Goal: Information Seeking & Learning: Learn about a topic

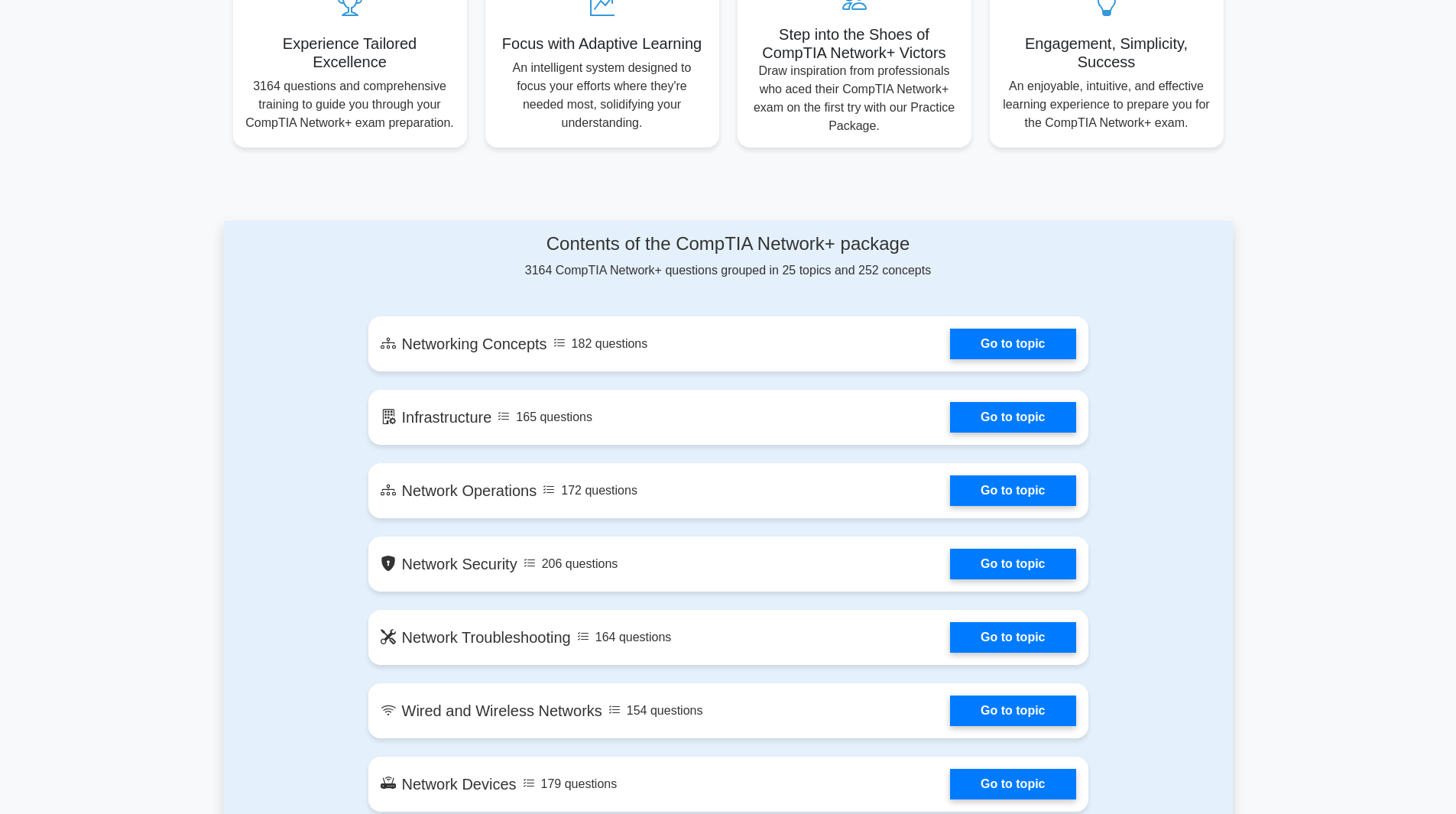
scroll to position [641, 0]
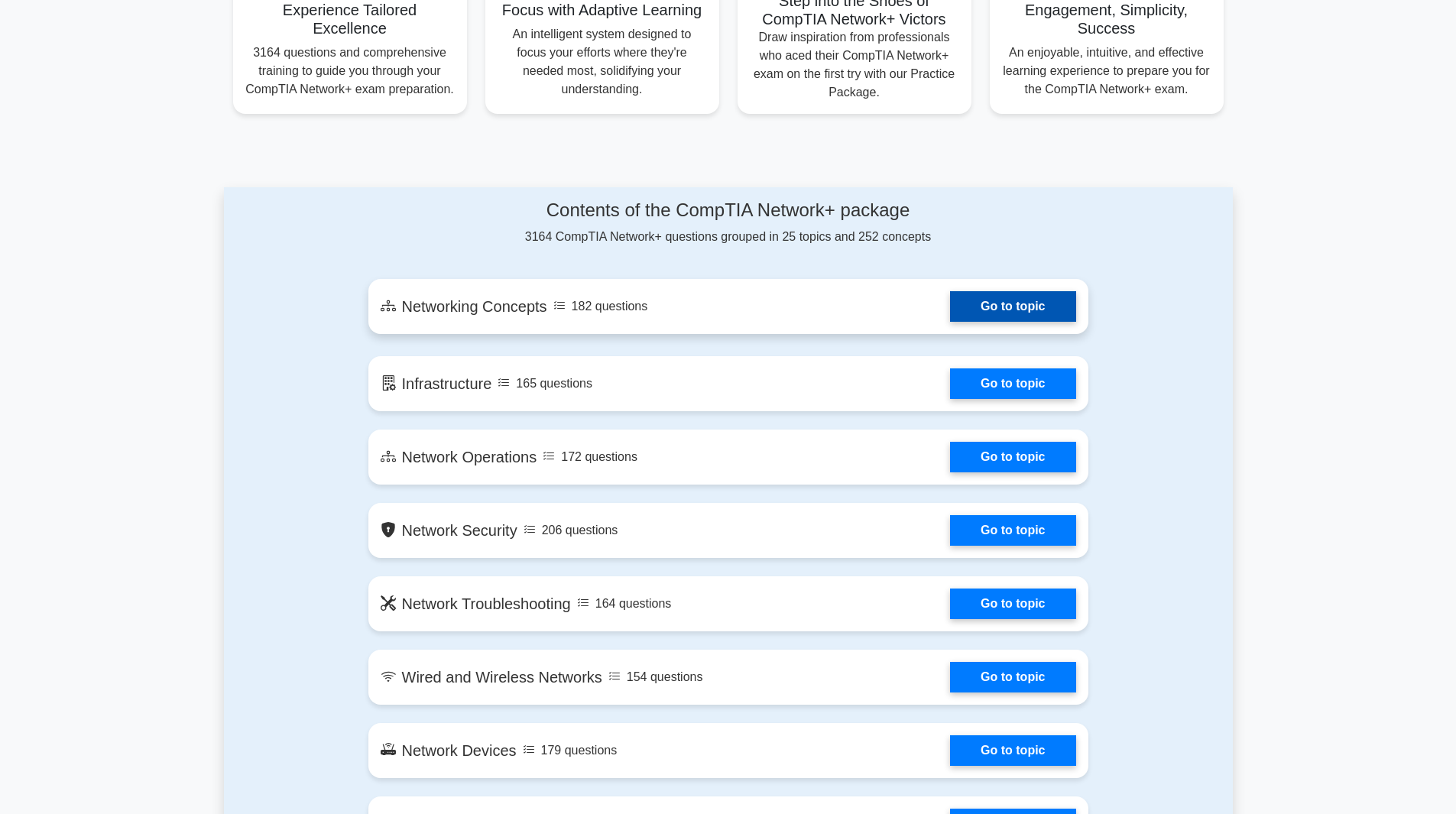
click at [951, 317] on link "Go to topic" at bounding box center [1013, 306] width 126 height 30
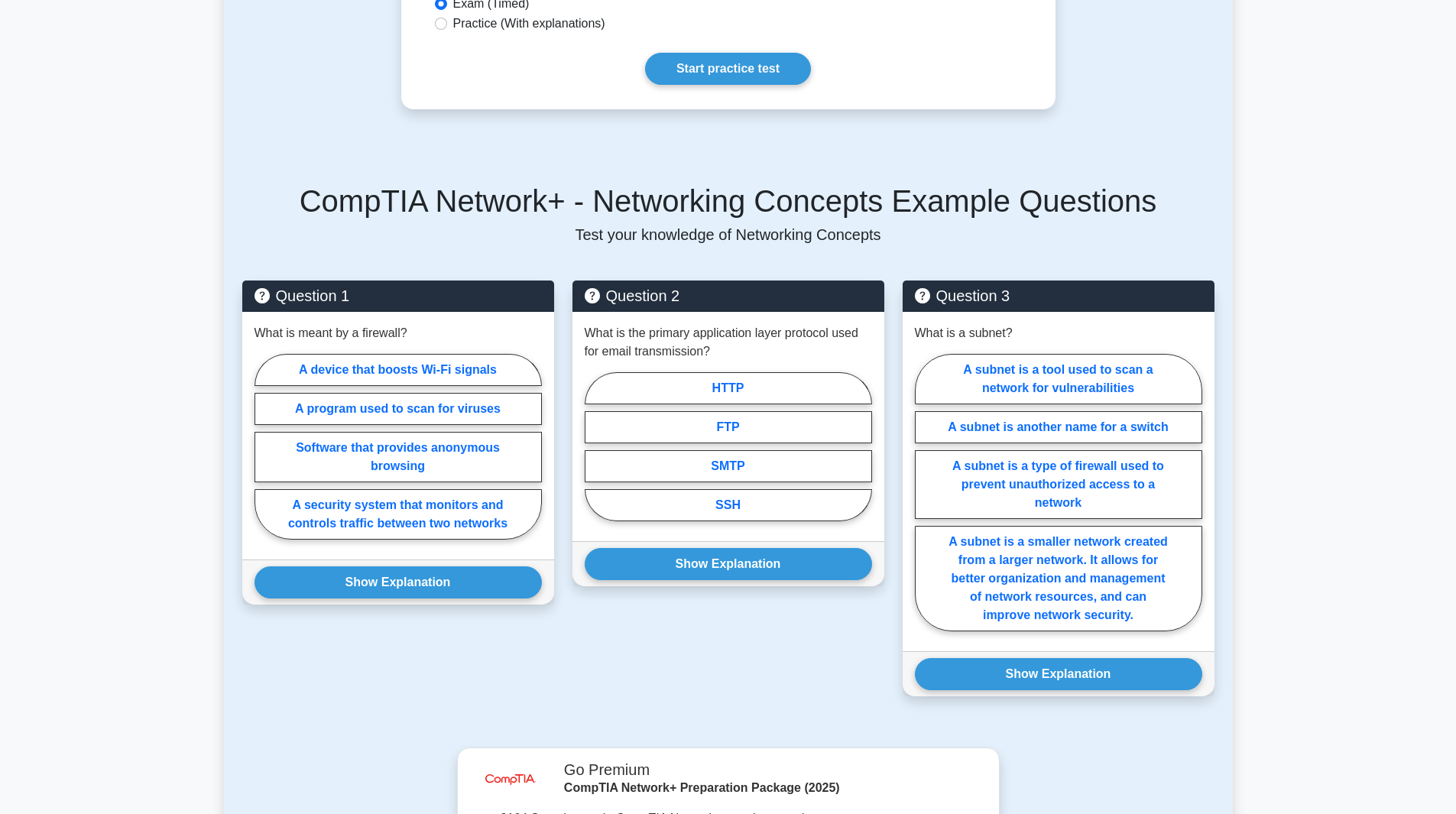
scroll to position [796, 0]
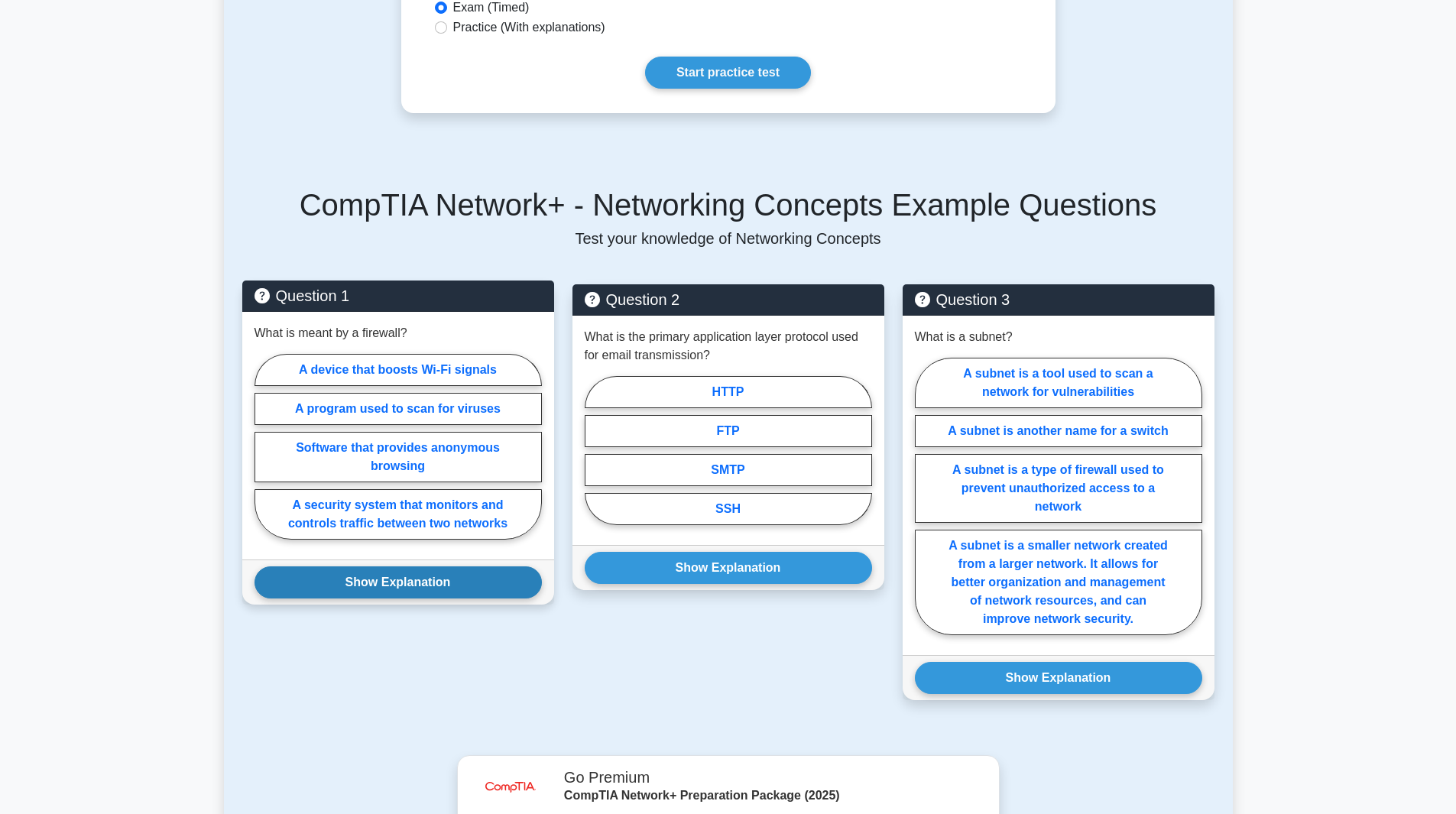
click at [309, 566] on button "Show Explanation" at bounding box center [398, 582] width 287 height 32
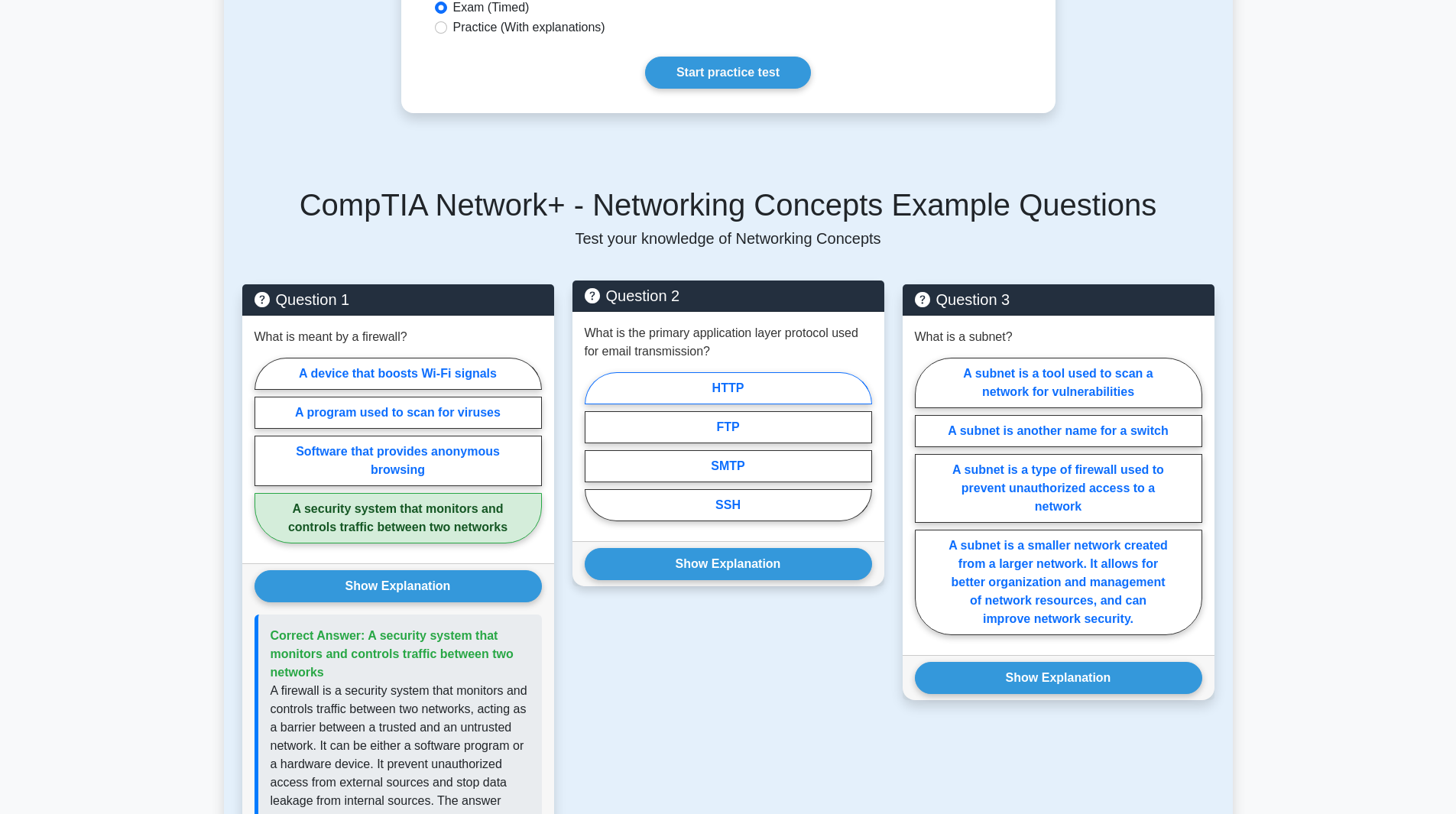
click at [783, 372] on label "HTTP" at bounding box center [728, 388] width 287 height 32
click at [595, 446] on input "HTTP" at bounding box center [589, 451] width 10 height 10
radio input "true"
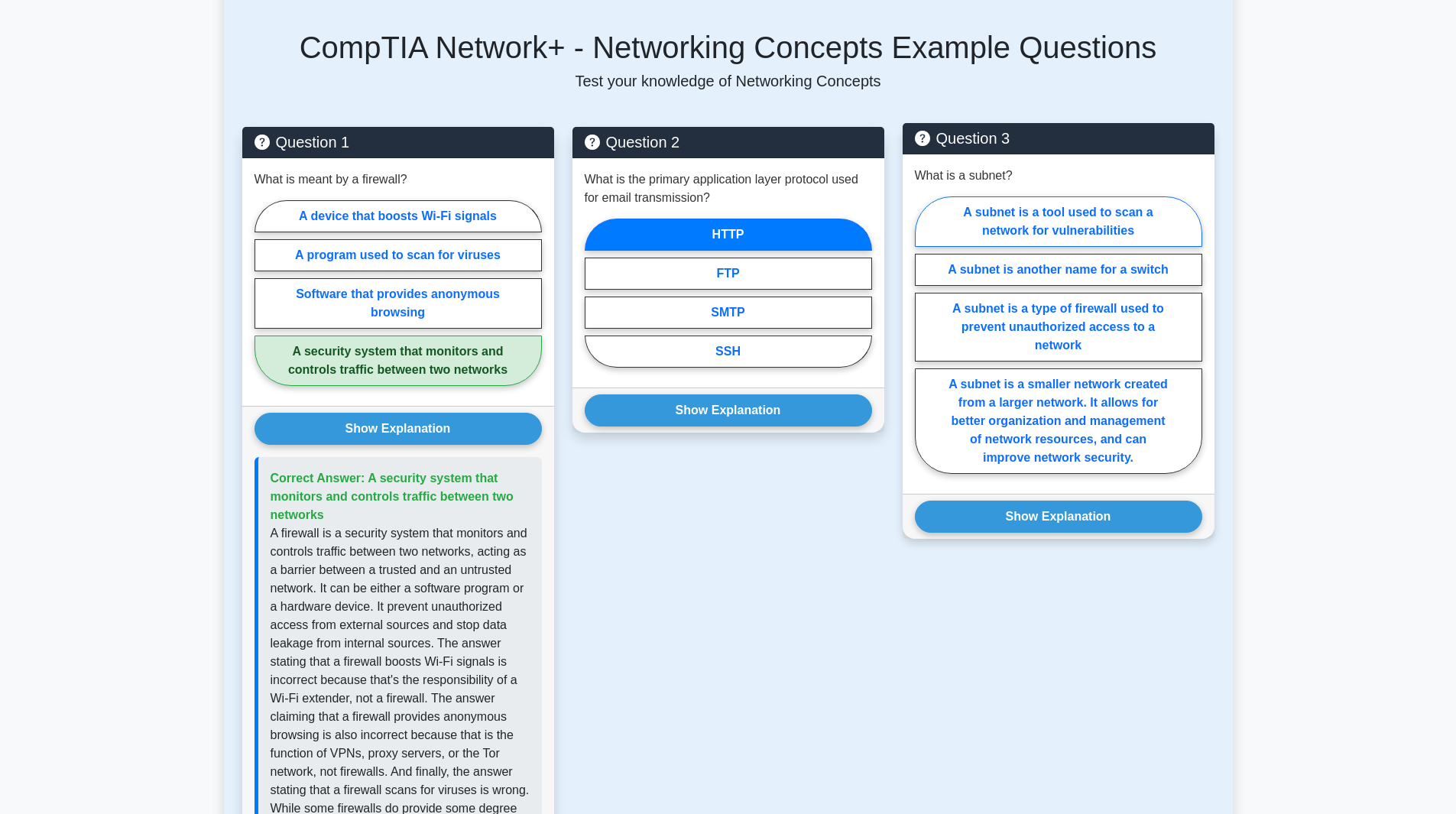
scroll to position [940, 0]
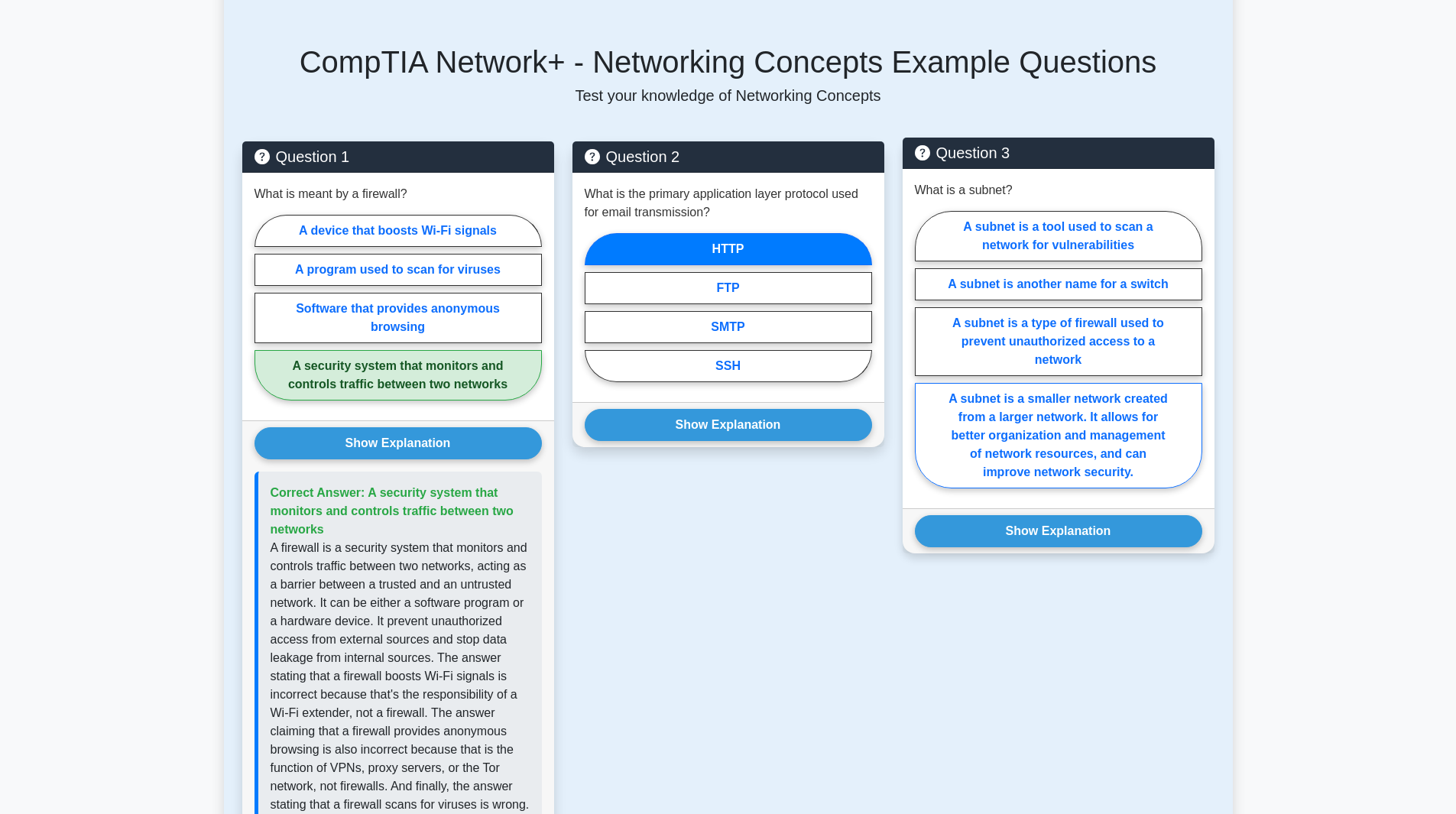
click at [1083, 428] on label "A subnet is a smaller network created from a larger network. It allows for bett…" at bounding box center [1059, 436] width 287 height 105
click at [925, 359] on input "A subnet is a smaller network created from a larger network. It allows for bett…" at bounding box center [920, 354] width 10 height 10
radio input "true"
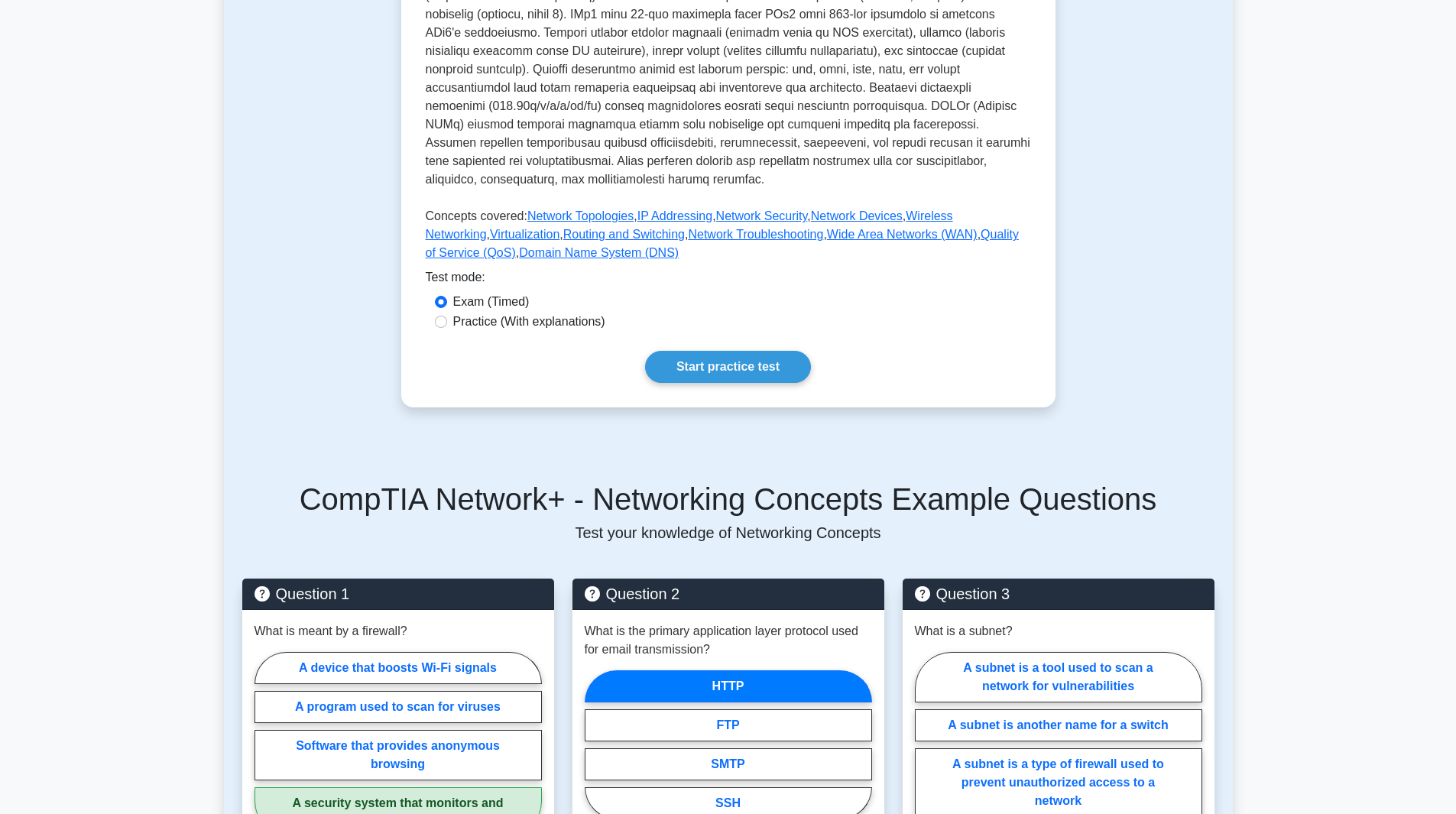
scroll to position [507, 0]
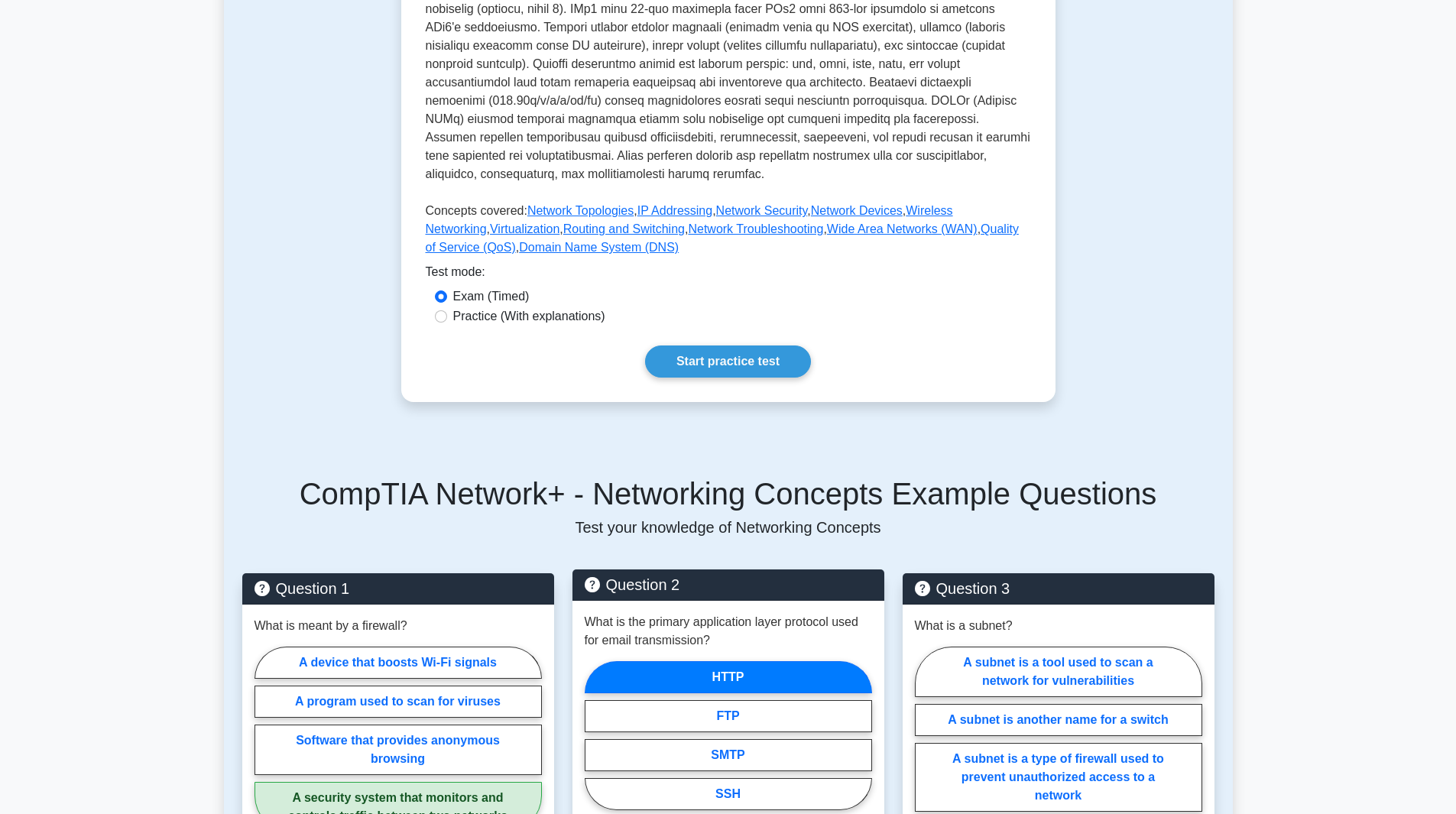
click at [758, 662] on label "HTTP" at bounding box center [728, 677] width 287 height 32
click at [595, 735] on input "HTTP" at bounding box center [589, 740] width 10 height 10
click at [758, 662] on label "HTTP" at bounding box center [728, 677] width 287 height 32
click at [595, 735] on input "HTTP" at bounding box center [589, 740] width 10 height 10
click at [758, 662] on label "HTTP" at bounding box center [728, 677] width 287 height 32
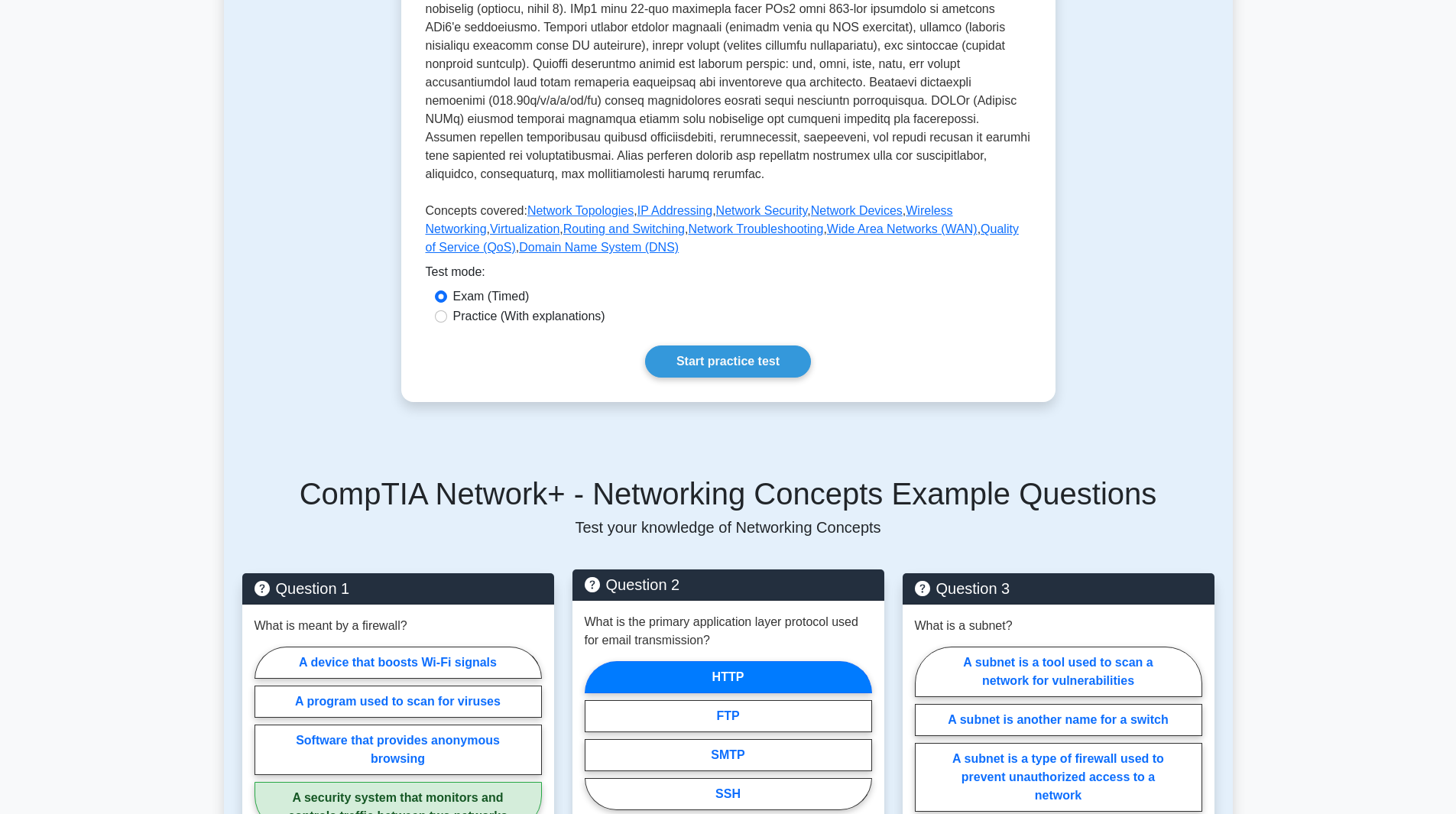
click at [595, 735] on input "HTTP" at bounding box center [589, 740] width 10 height 10
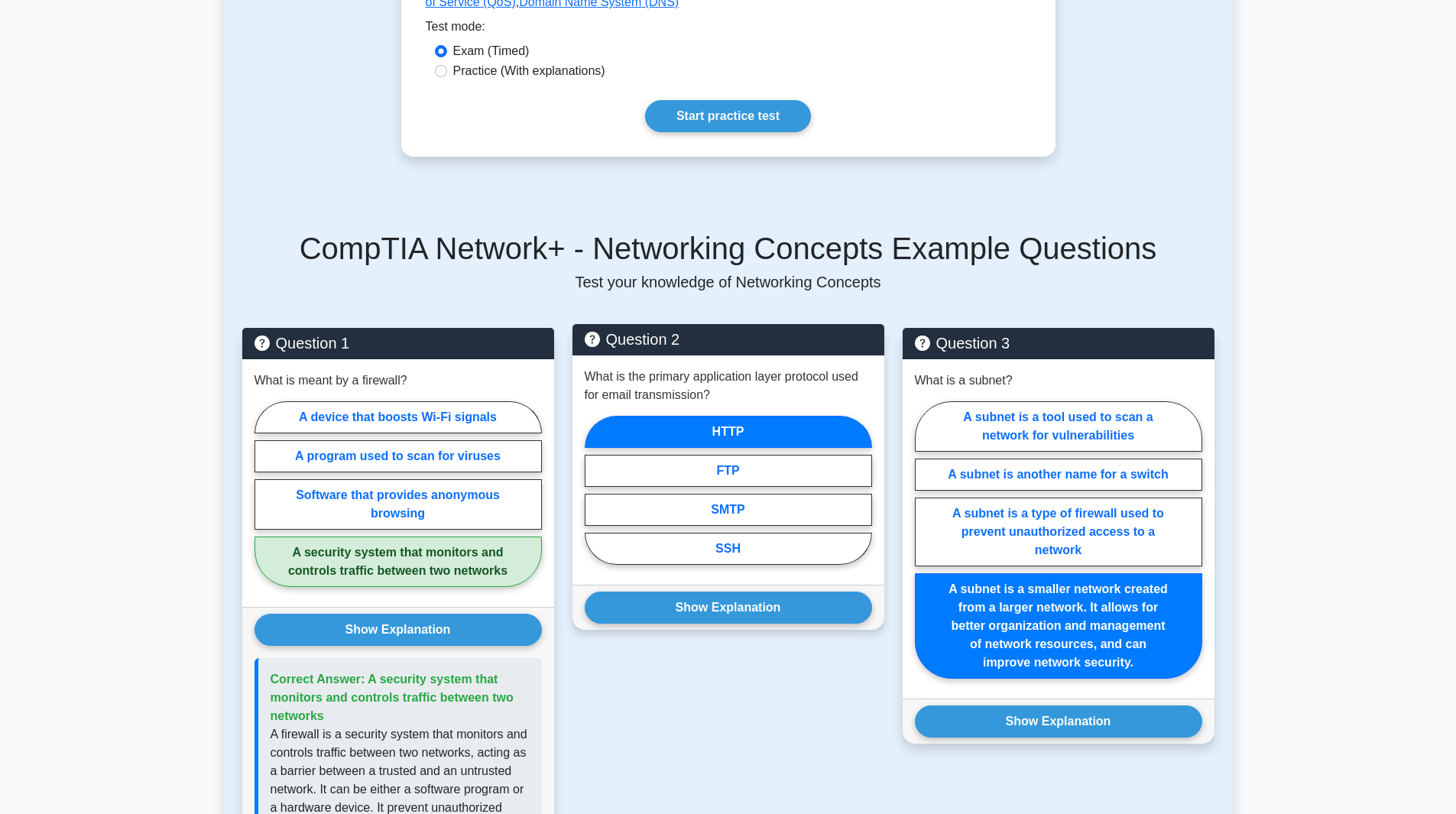
scroll to position [754, 0]
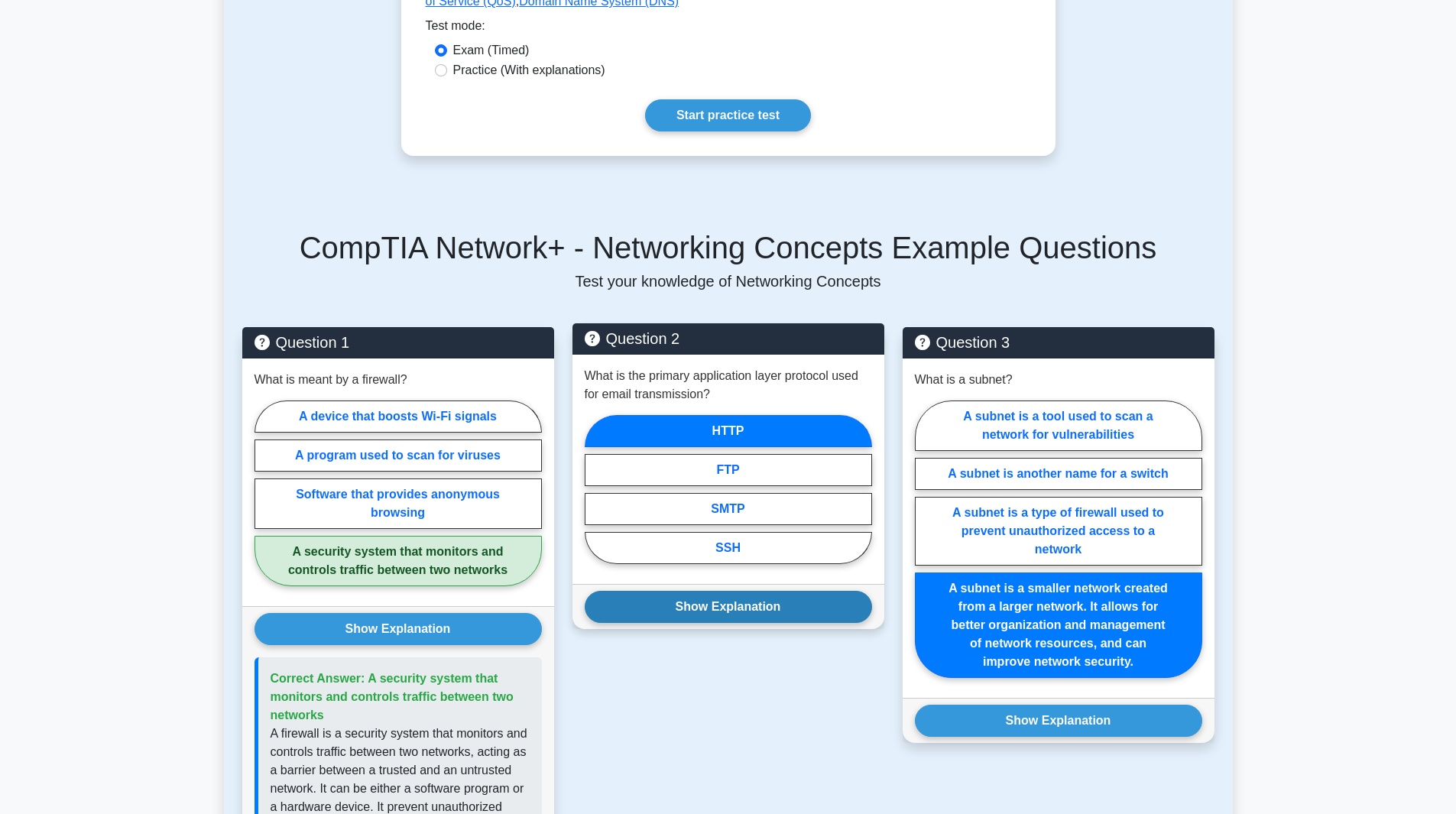
click at [758, 593] on button "Show Explanation" at bounding box center [728, 607] width 287 height 32
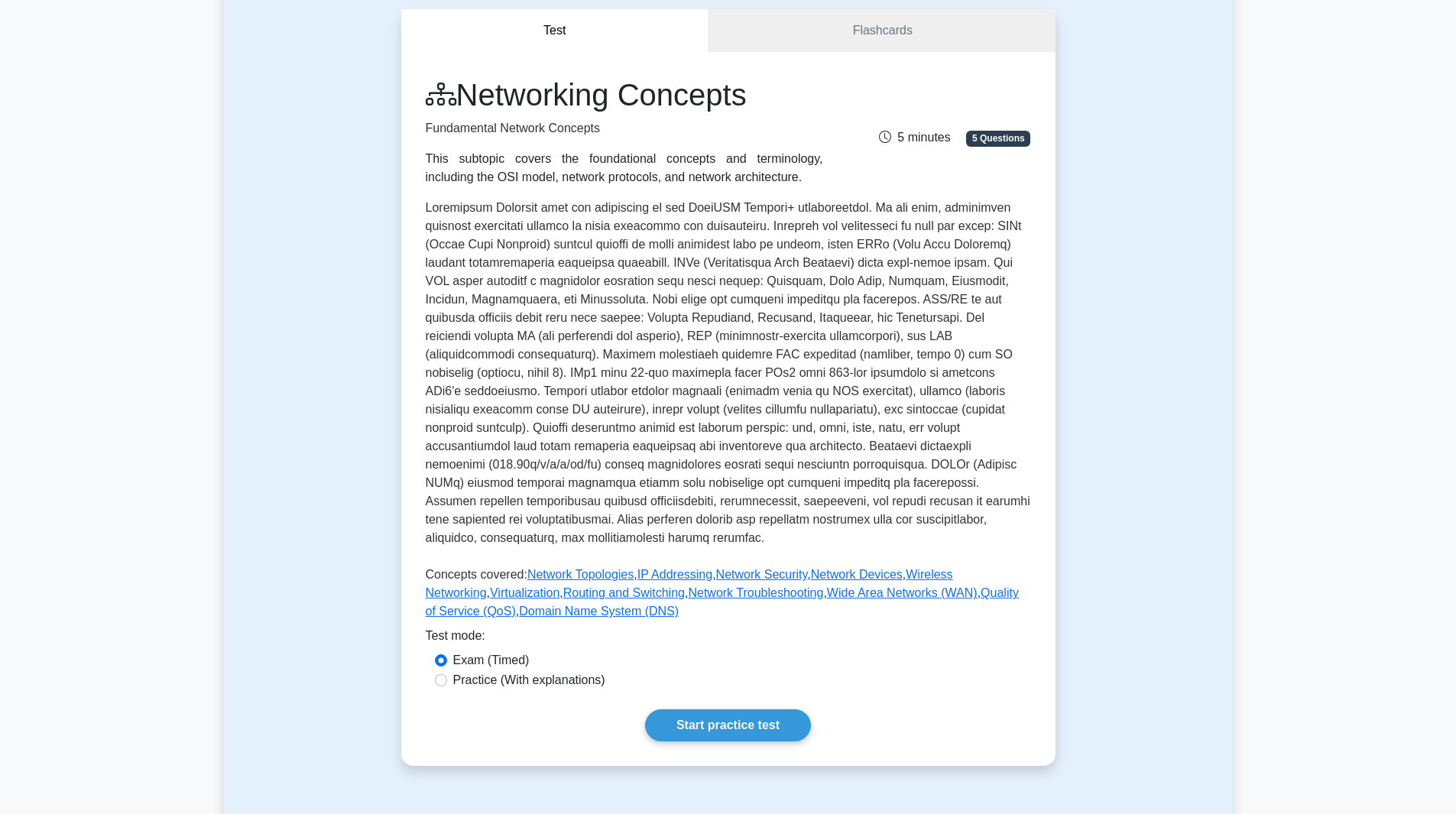
scroll to position [143, 0]
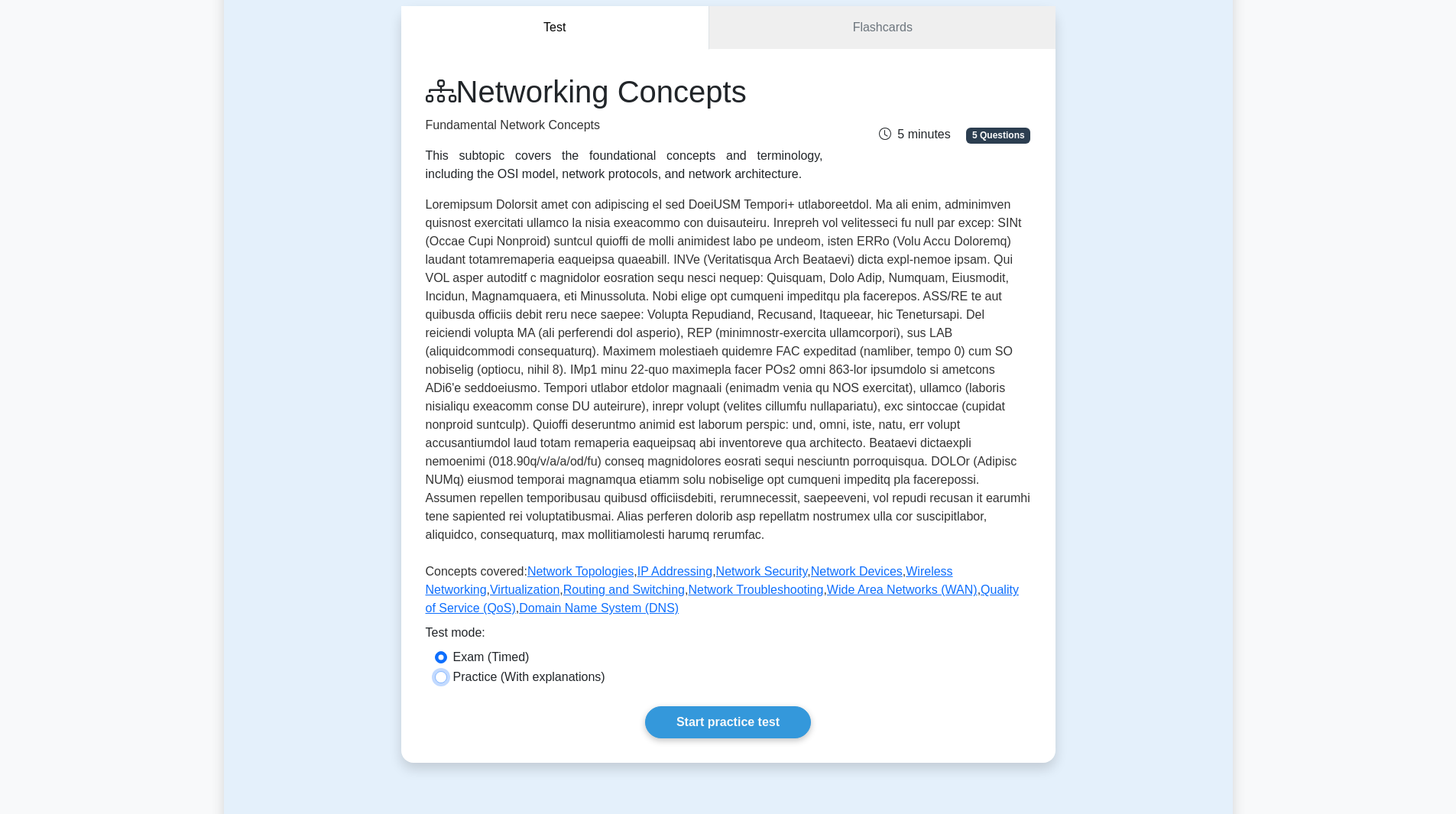
click at [441, 672] on input "Practice (With explanations)" at bounding box center [441, 677] width 12 height 12
radio input "true"
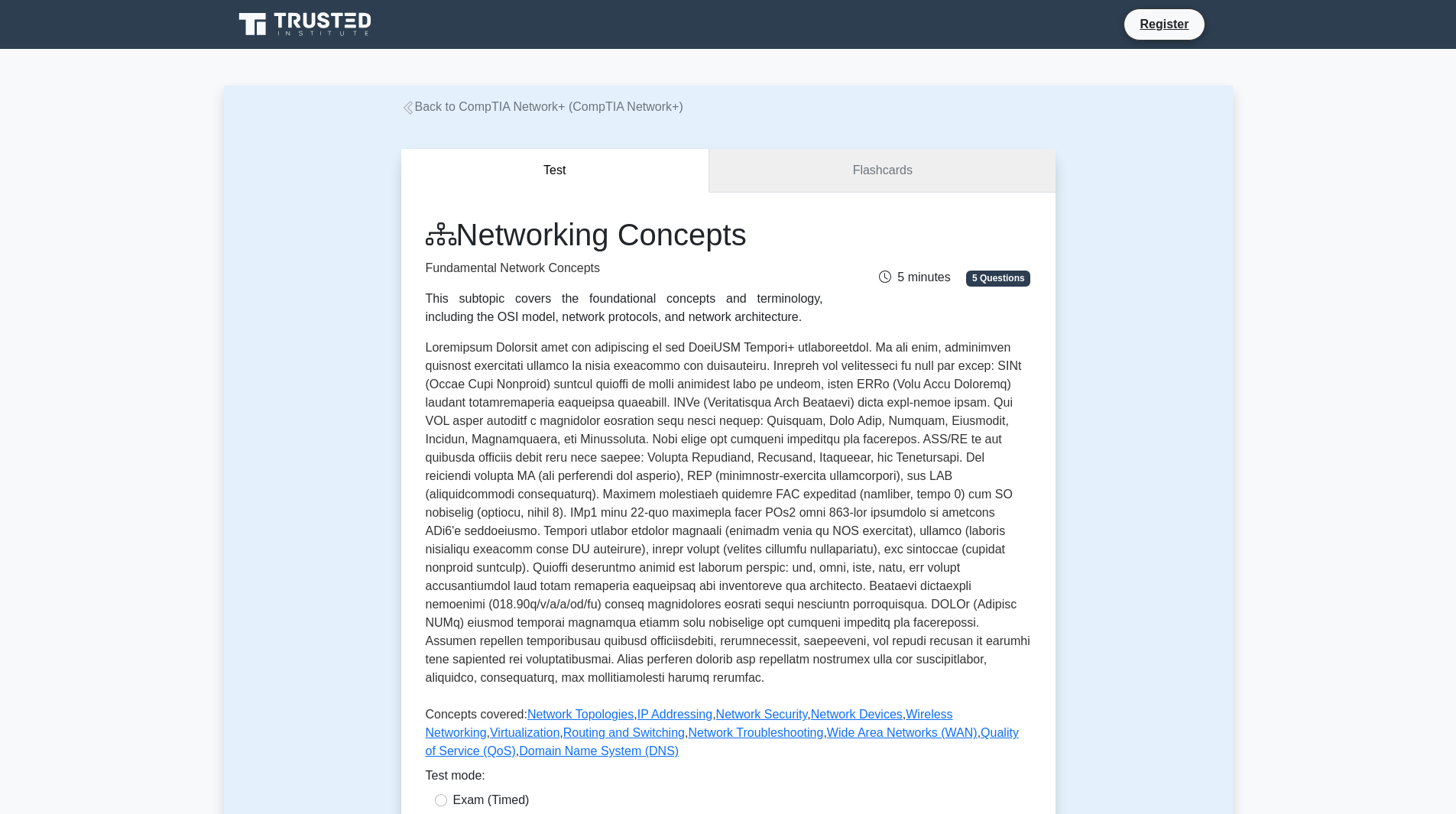
click at [866, 155] on link "Flashcards" at bounding box center [882, 170] width 346 height 43
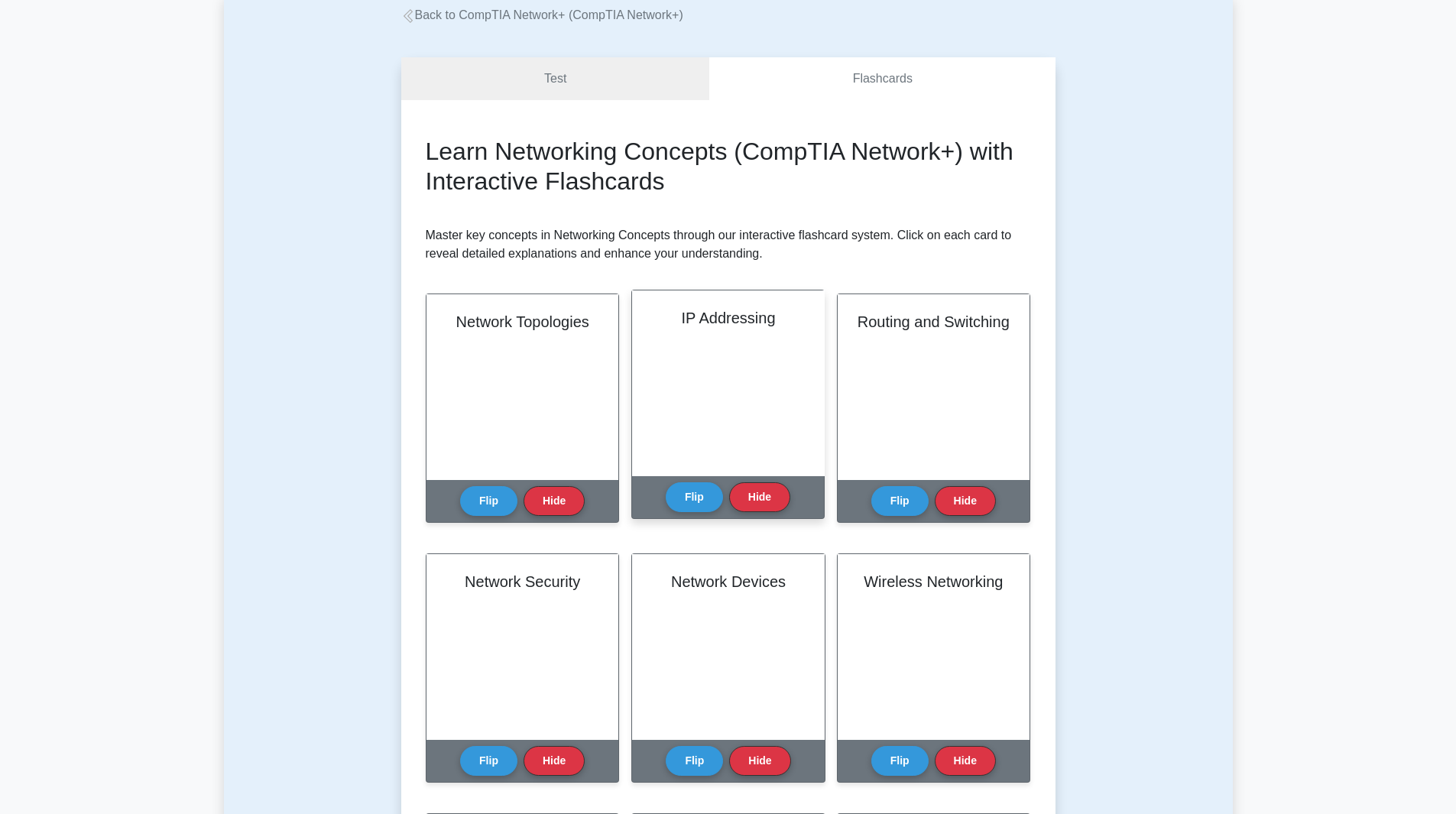
scroll to position [176, 0]
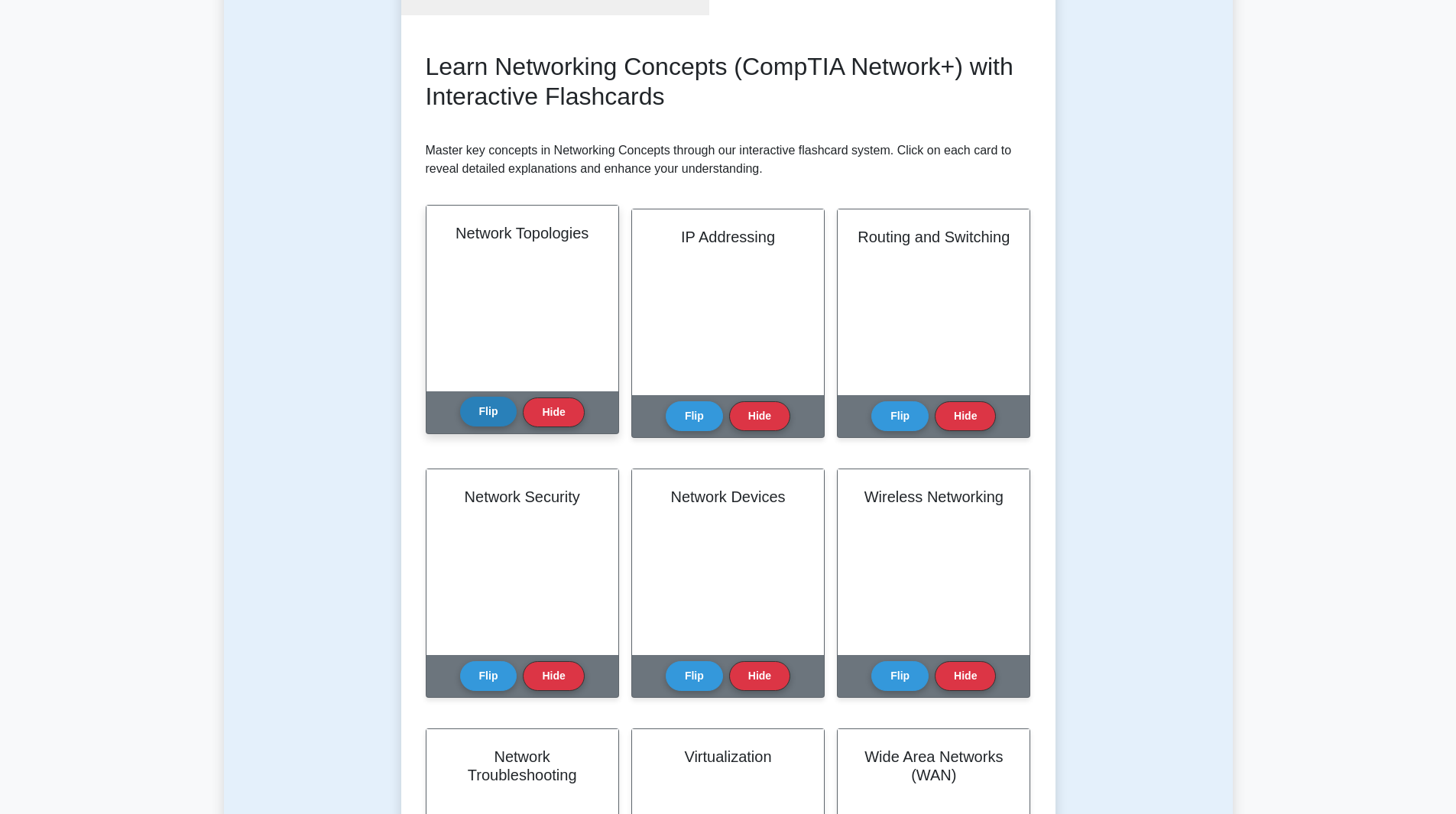
click at [496, 415] on button "Flip" at bounding box center [489, 411] width 57 height 30
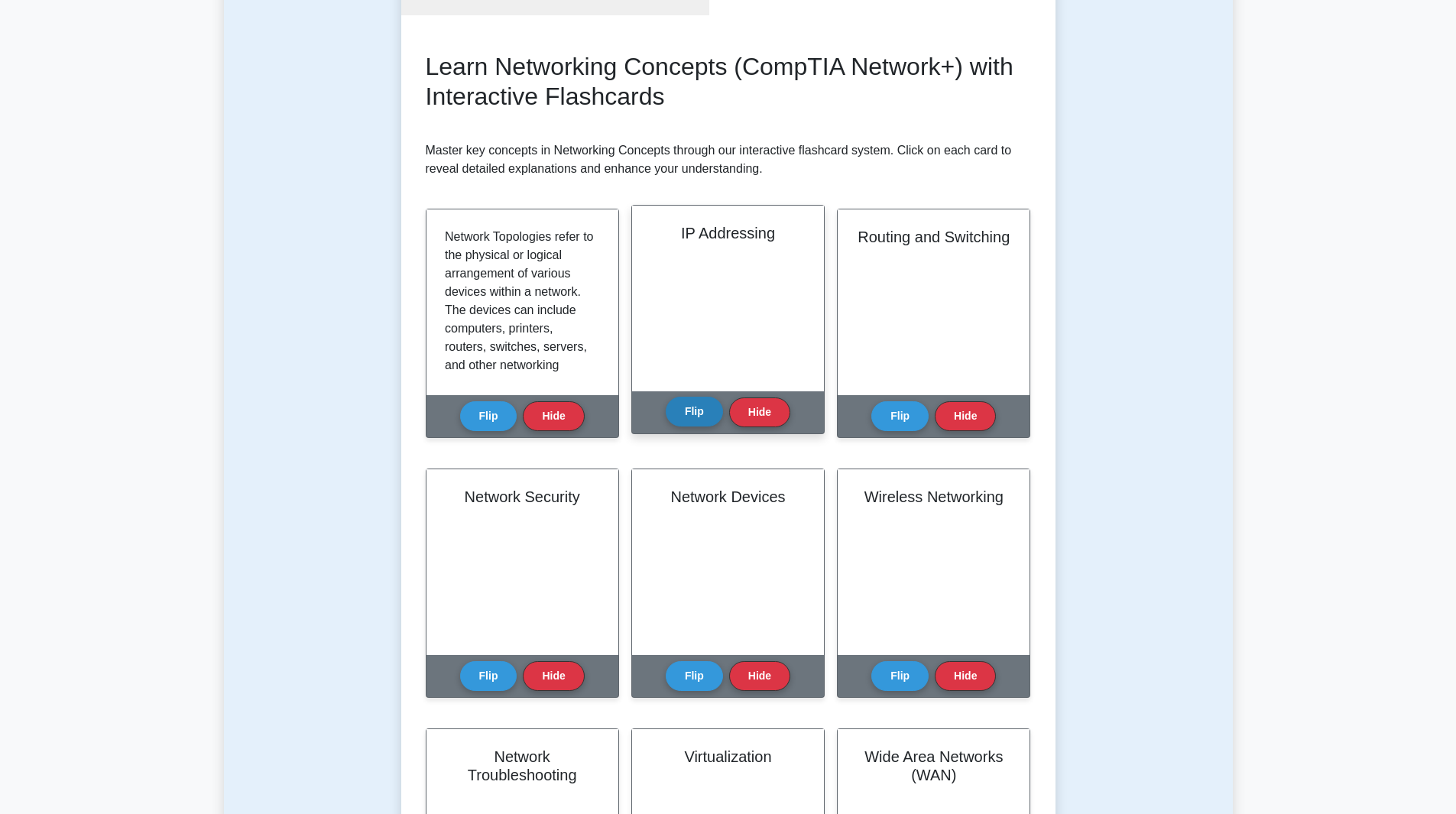
scroll to position [0, 0]
